Goal: Information Seeking & Learning: Learn about a topic

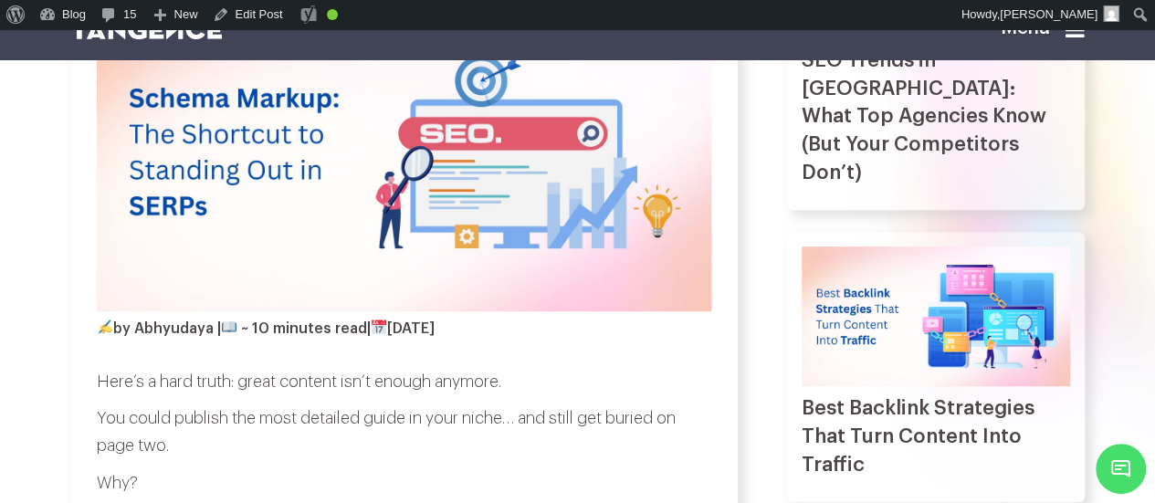
scroll to position [394, 0]
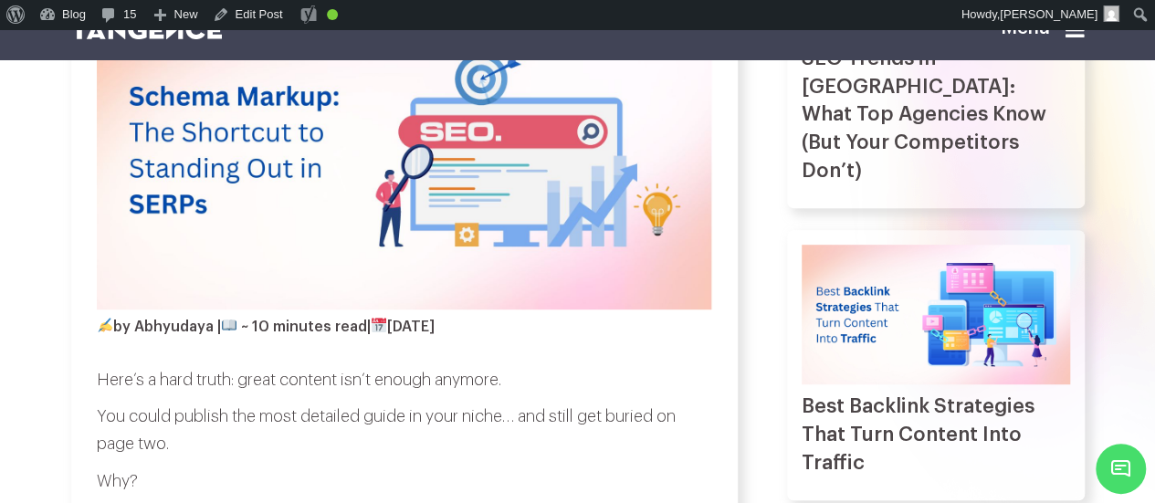
click at [425, 234] on img at bounding box center [404, 150] width 615 height 320
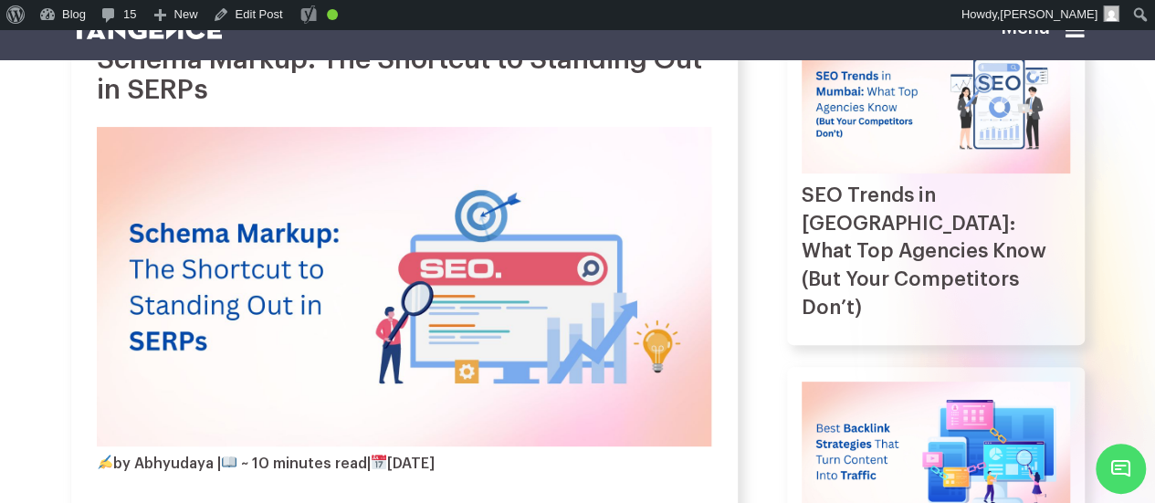
scroll to position [236, 0]
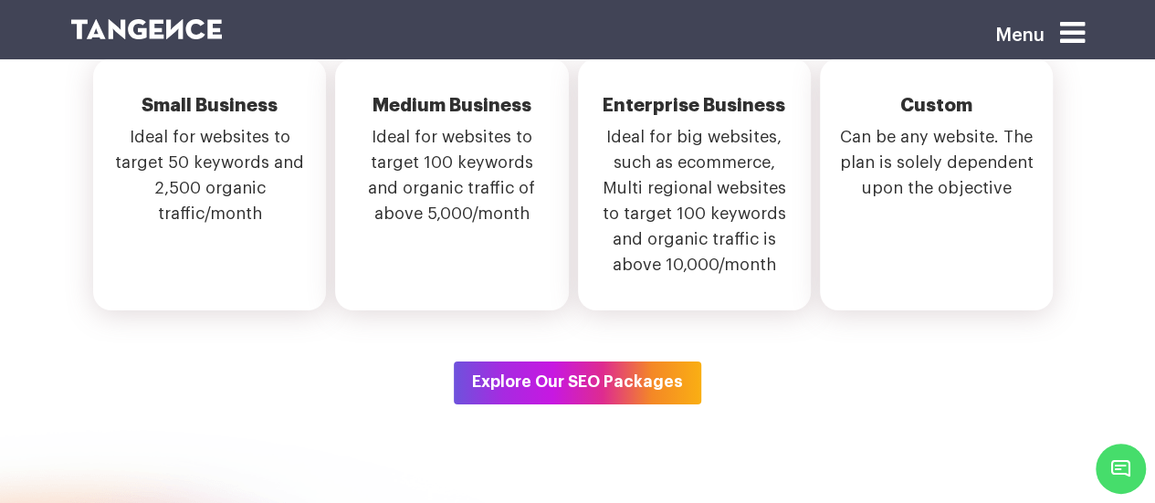
scroll to position [6854, 0]
